Goal: Task Accomplishment & Management: Manage account settings

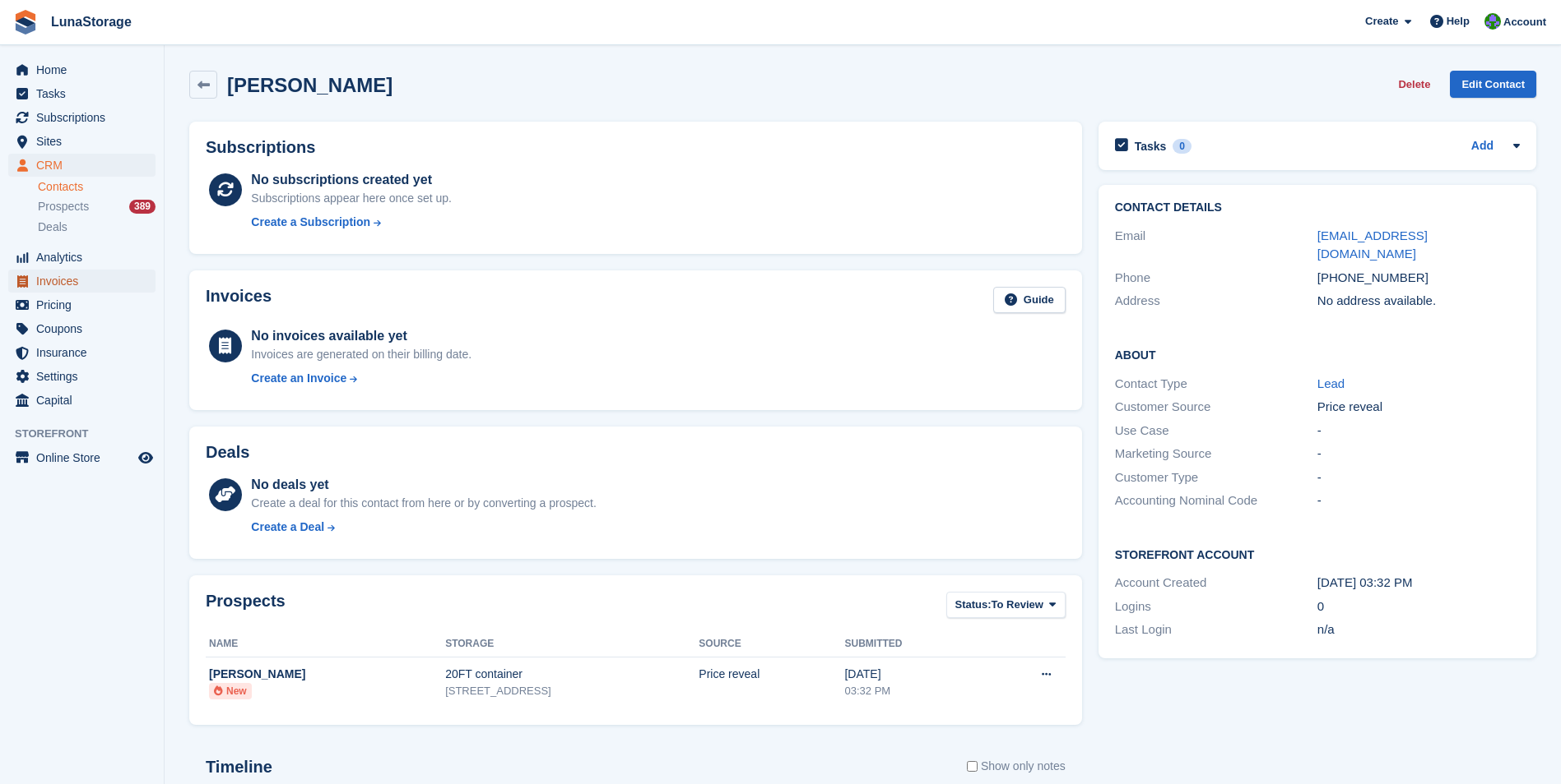
click at [56, 279] on span "Invoices" at bounding box center [85, 282] width 99 height 23
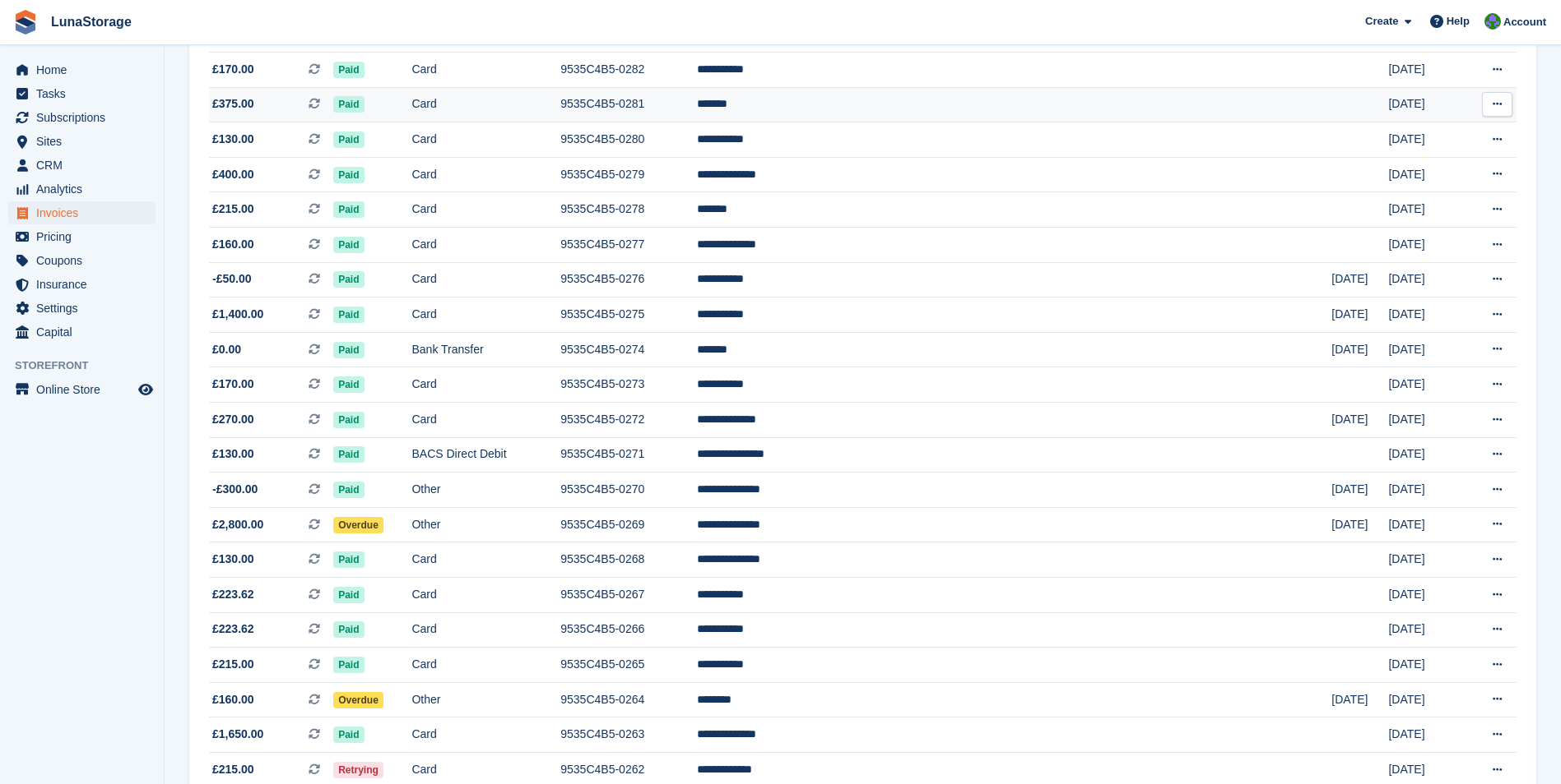
scroll to position [411, 0]
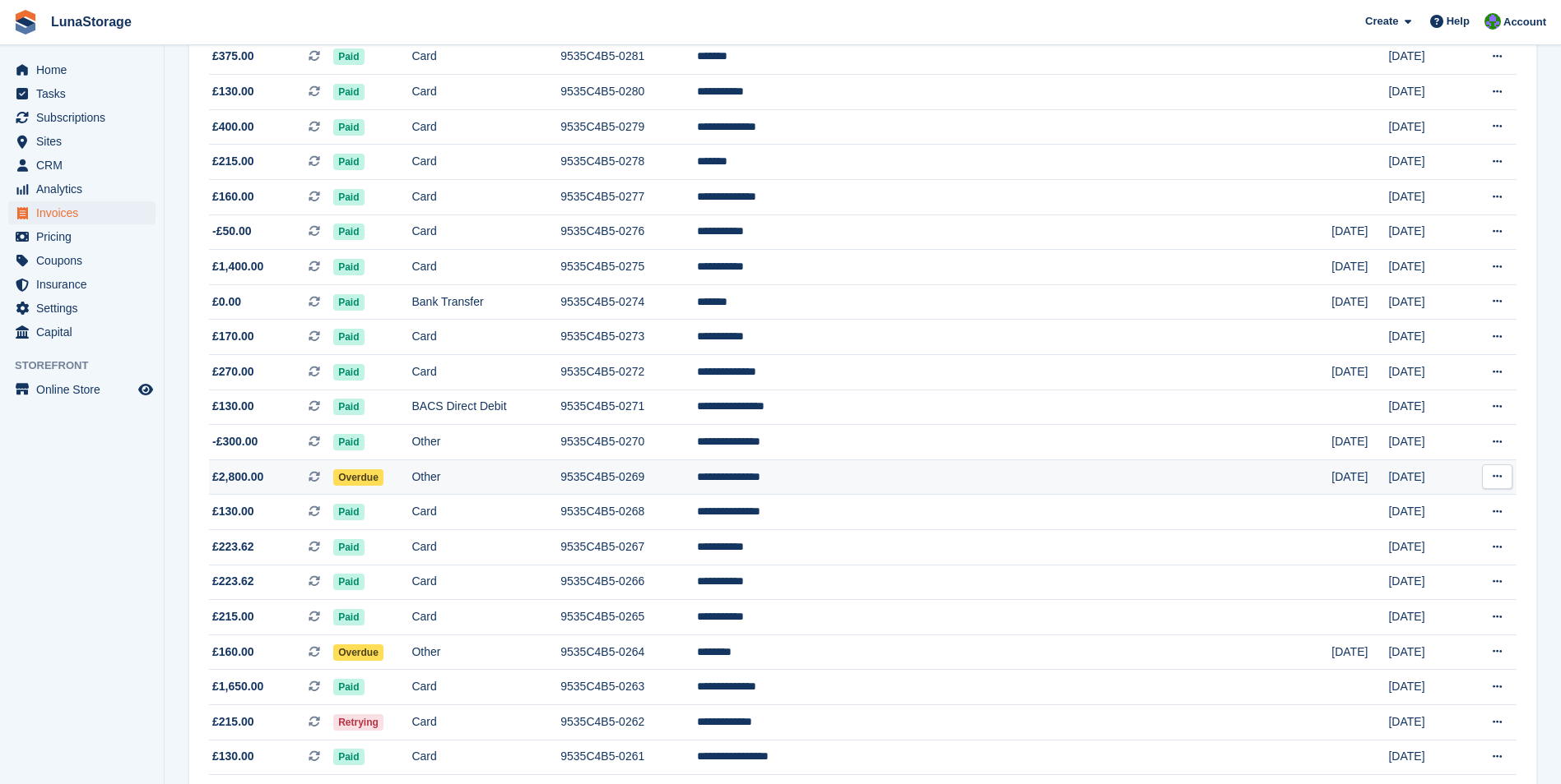
click at [230, 476] on span "£2,800.00" at bounding box center [238, 478] width 51 height 18
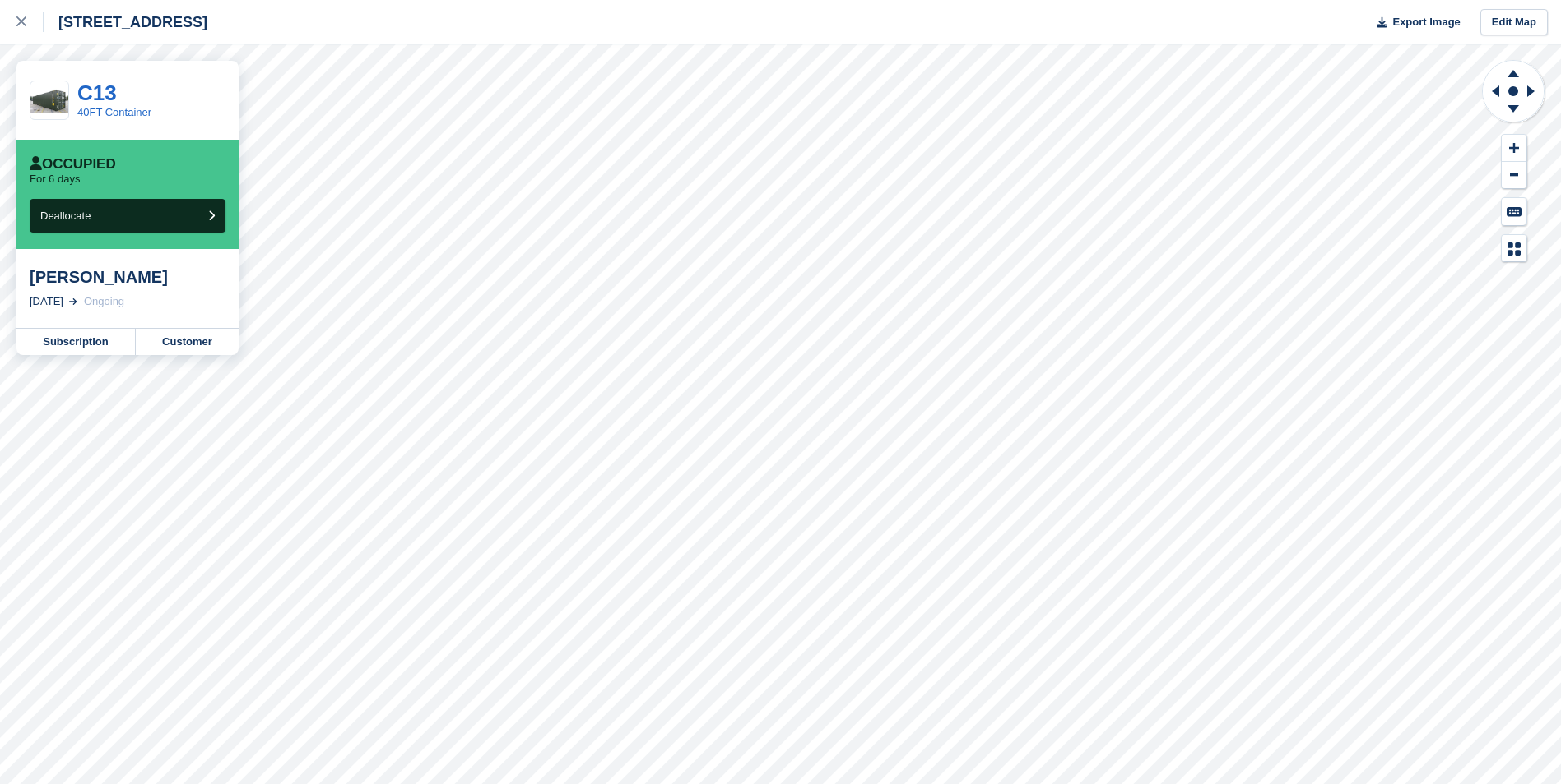
click at [209, 301] on div "Oxford Road Gerrards Cross SL9 7BB Export Image Edit Map C13 40FT Container Occ…" at bounding box center [780, 392] width 1561 height 784
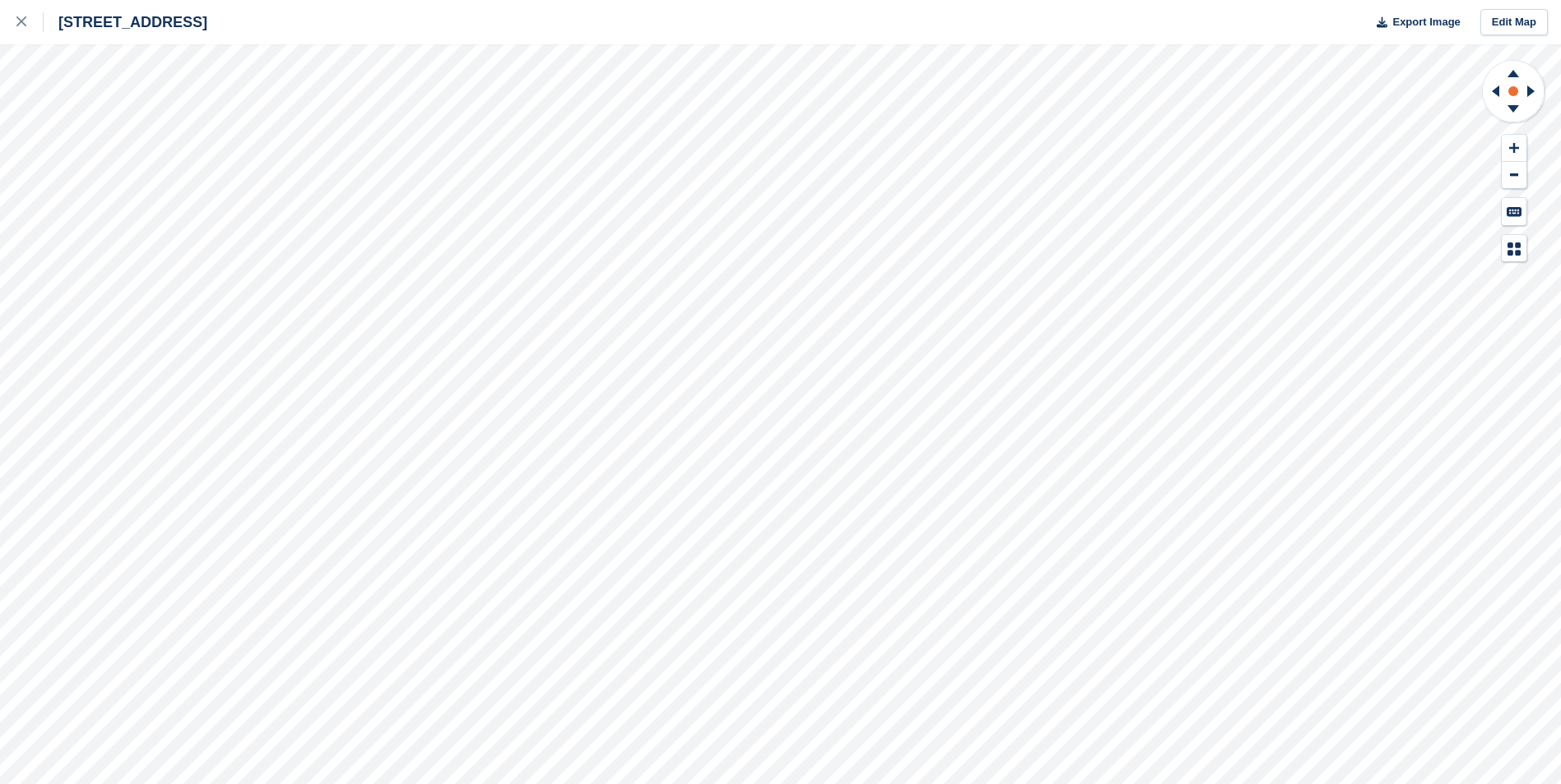
click at [1509, 90] on circle at bounding box center [1513, 91] width 10 height 10
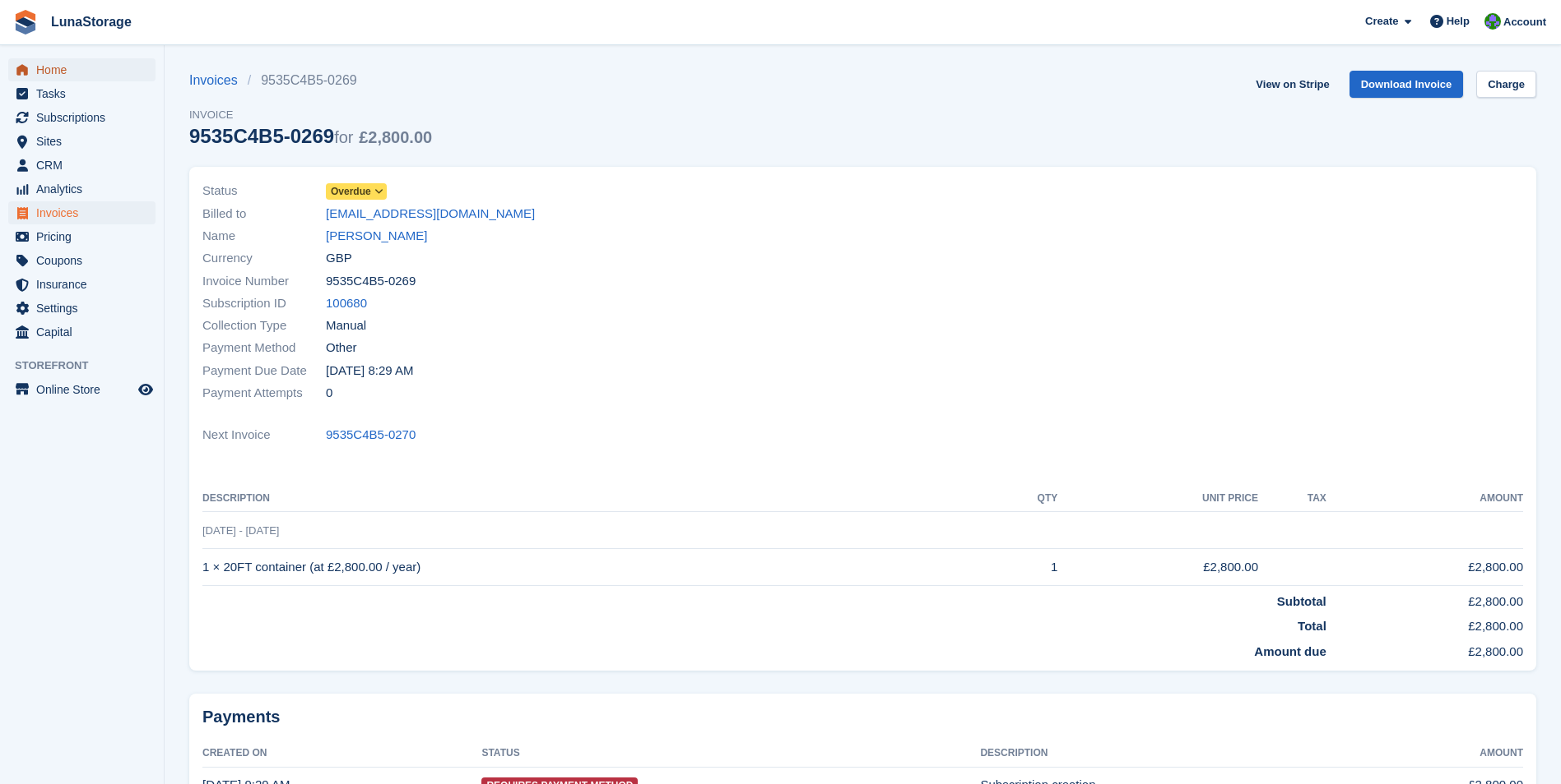
click at [52, 69] on span "Home" at bounding box center [85, 70] width 99 height 23
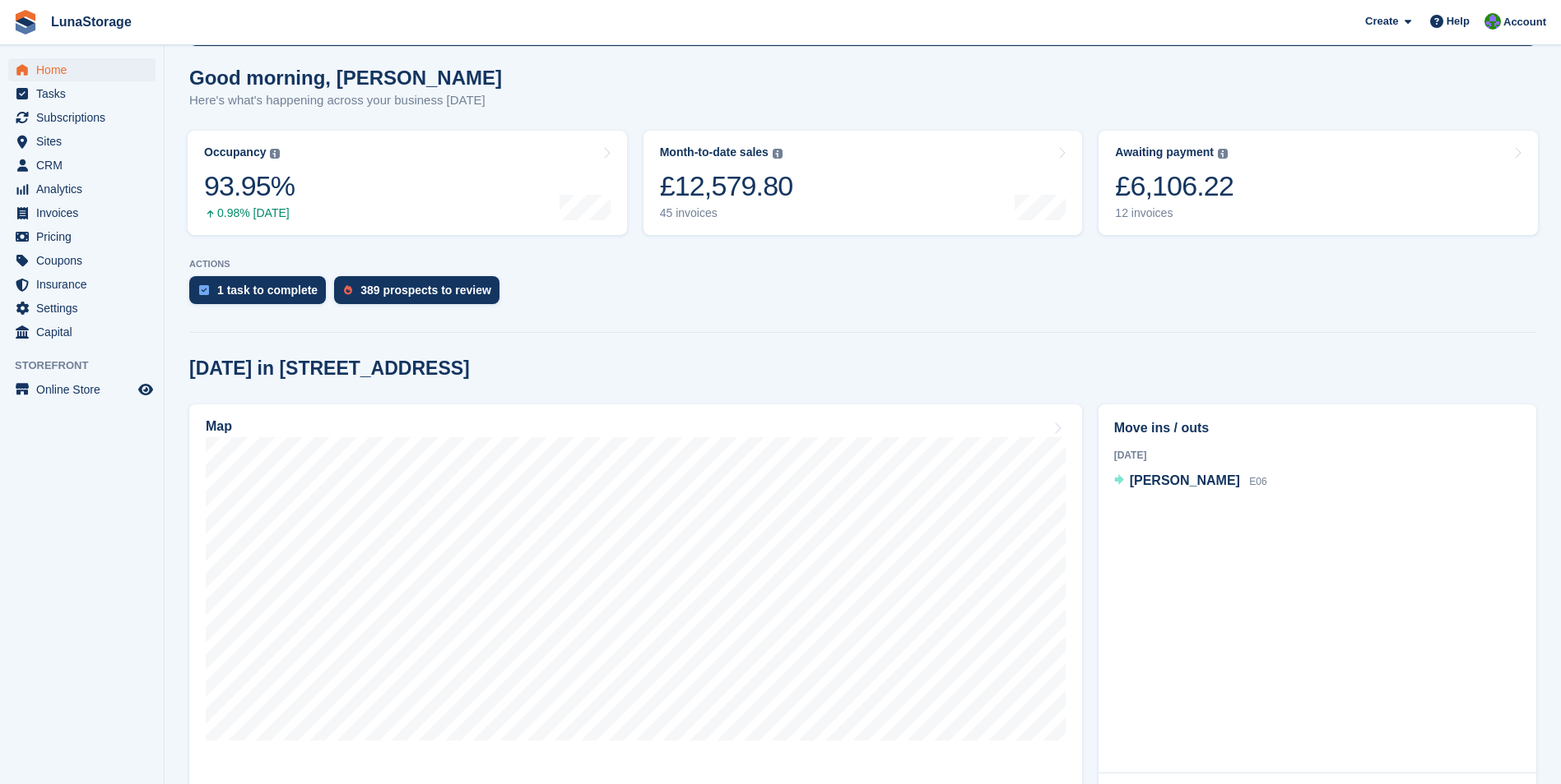
scroll to position [112, 0]
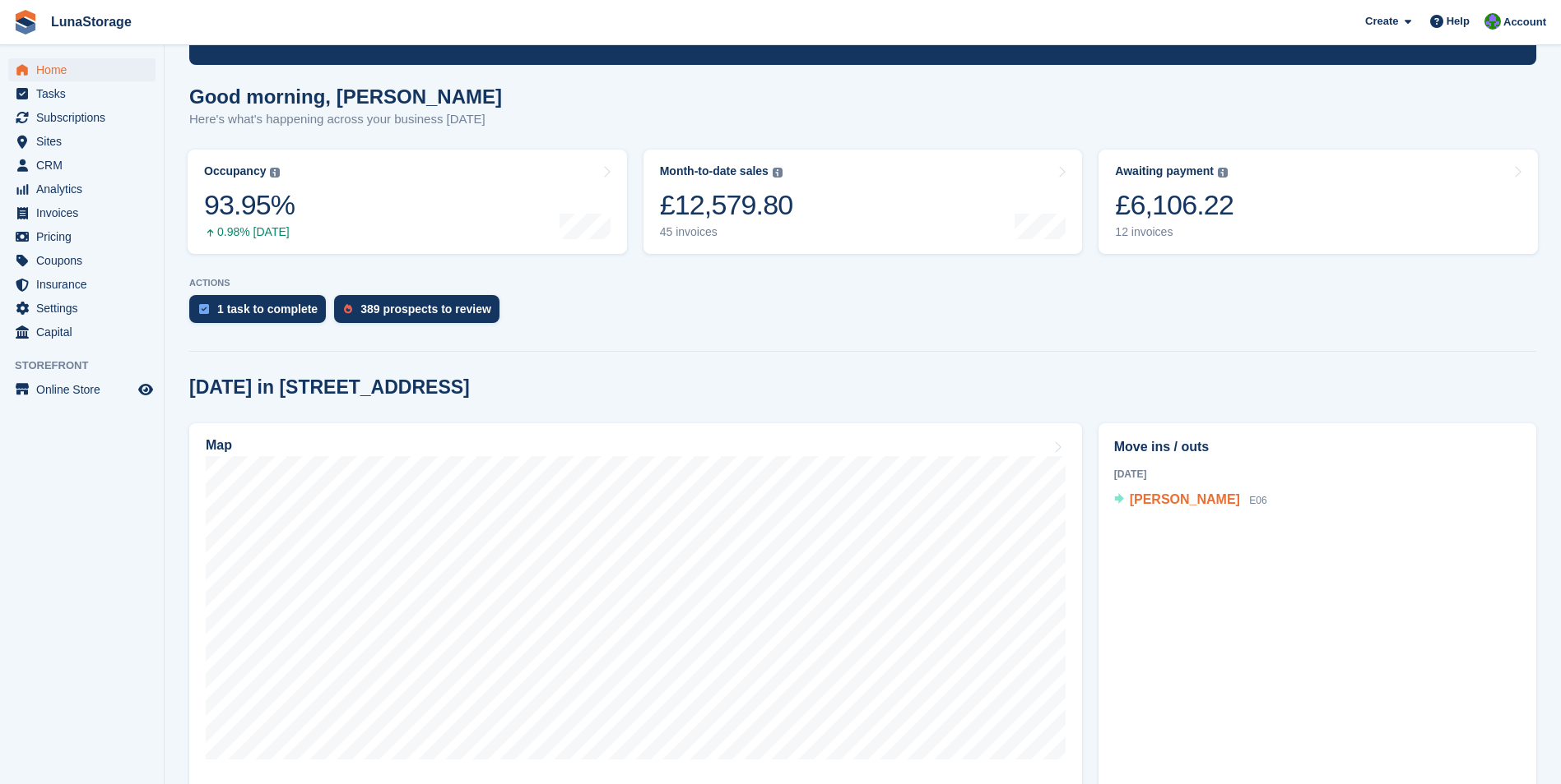
click at [1198, 501] on span "Stefano Di Girolamo" at bounding box center [1184, 499] width 111 height 14
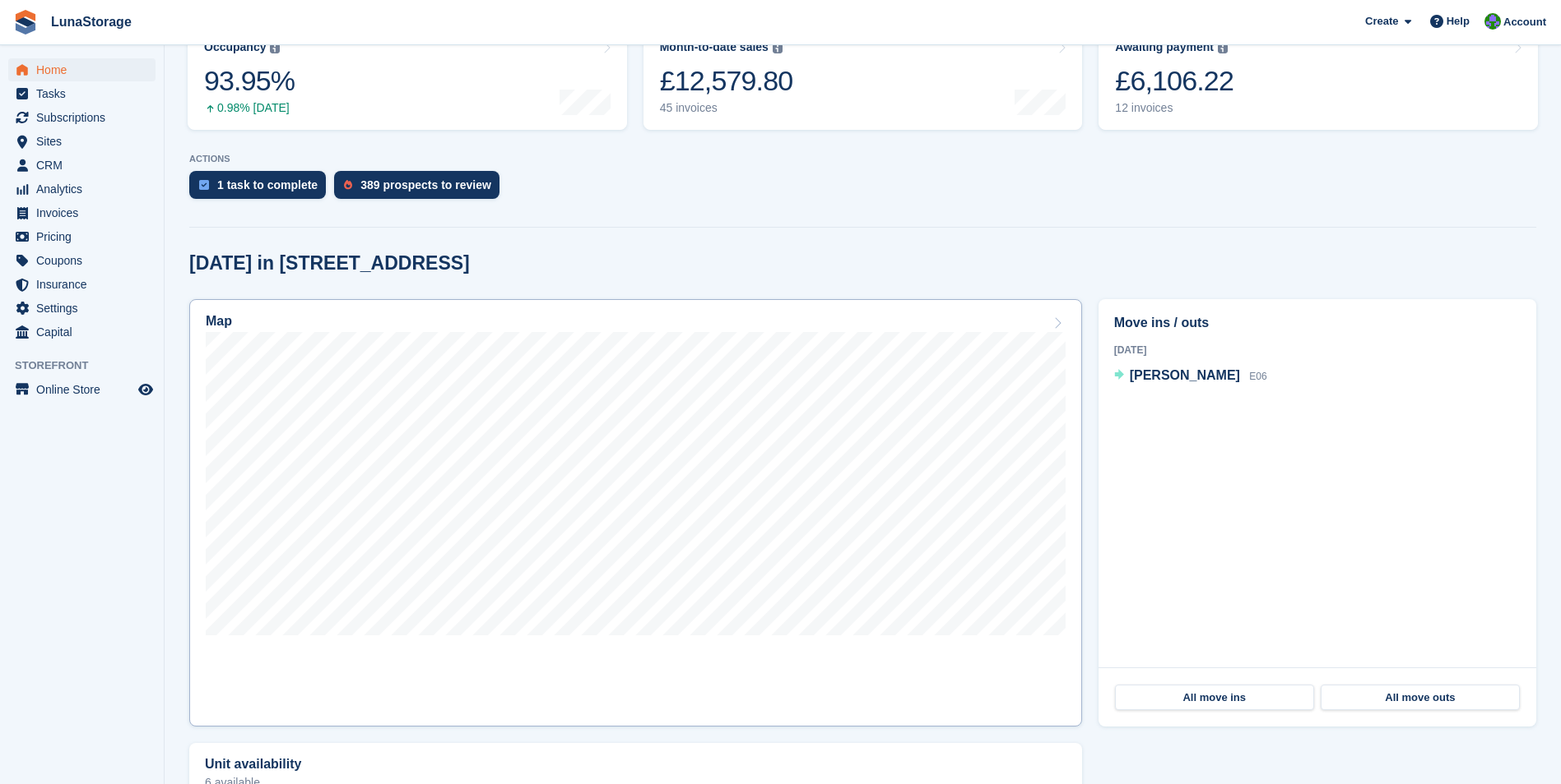
scroll to position [194, 0]
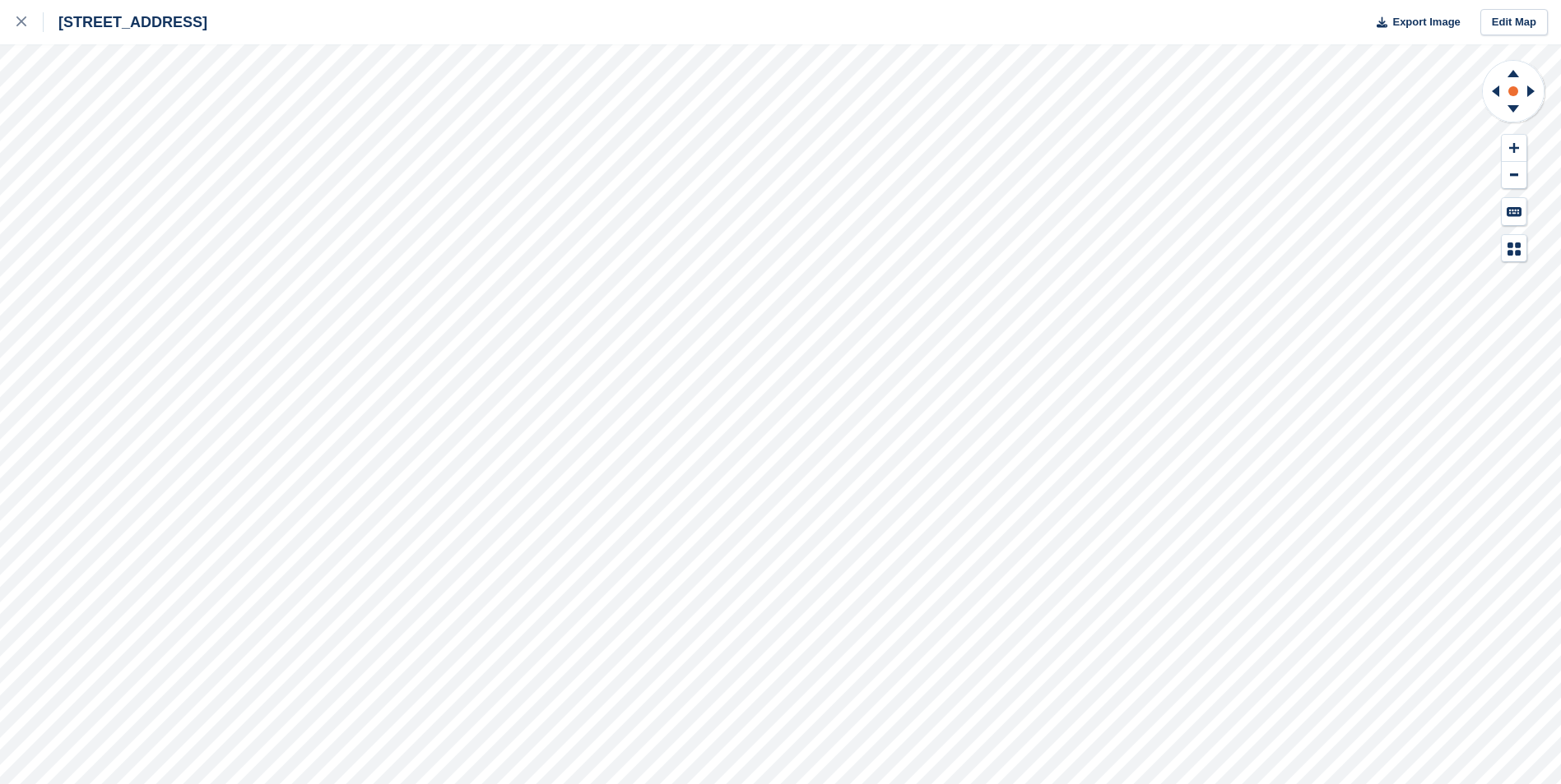
click at [1515, 90] on circle at bounding box center [1513, 91] width 10 height 10
